Goal: Information Seeking & Learning: Learn about a topic

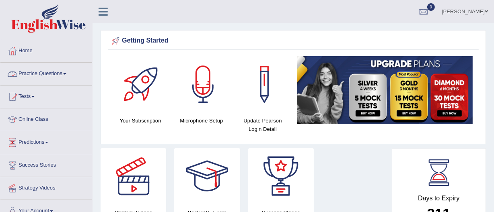
click at [40, 72] on link "Practice Questions" at bounding box center [46, 73] width 92 height 20
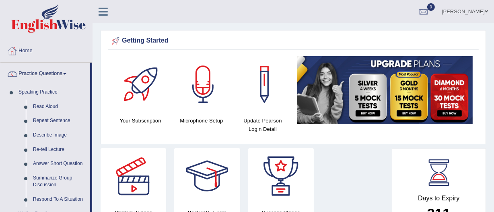
click at [25, 50] on link "Home" at bounding box center [46, 50] width 92 height 20
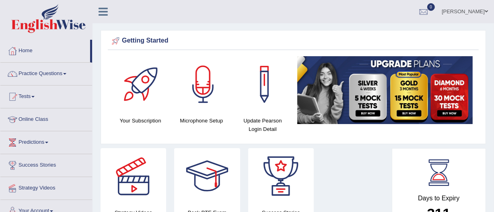
click at [31, 118] on link "Online Class" at bounding box center [46, 119] width 92 height 20
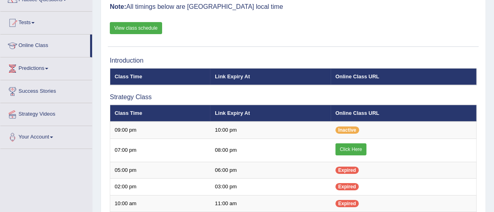
scroll to position [80, 0]
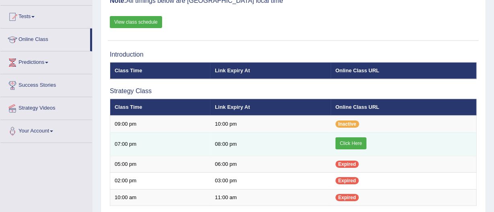
click at [349, 141] on link "Click Here" at bounding box center [351, 144] width 31 height 12
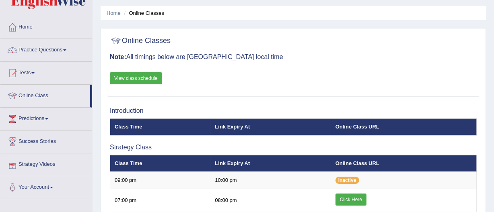
scroll to position [23, 0]
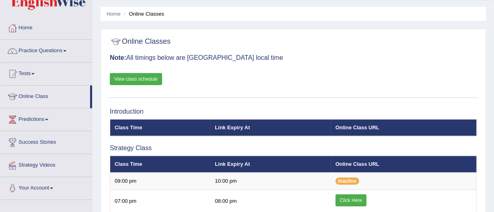
click at [32, 50] on link "Practice Questions" at bounding box center [46, 50] width 92 height 20
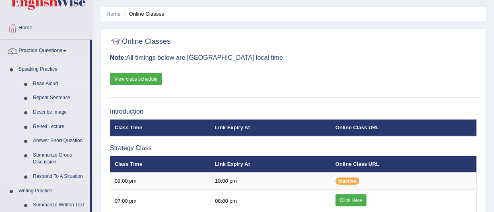
click at [40, 83] on link "Read Aloud" at bounding box center [59, 84] width 61 height 14
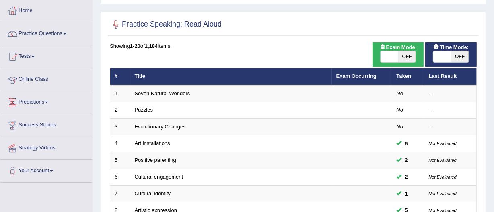
scroll to position [40, 0]
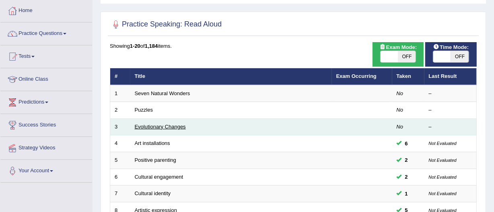
click at [140, 125] on link "Evolutionary Changes" at bounding box center [160, 127] width 51 height 6
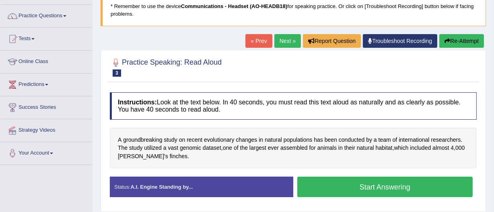
scroll to position [58, 0]
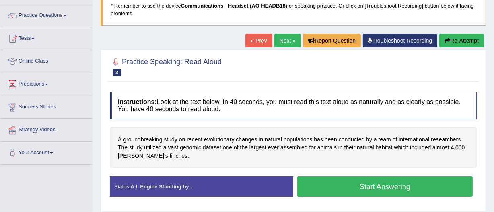
click at [31, 58] on link "Online Class" at bounding box center [46, 60] width 92 height 20
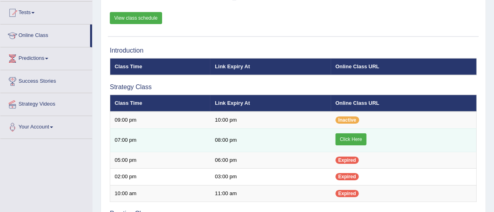
click at [338, 139] on link "Click Here" at bounding box center [351, 140] width 31 height 12
